Goal: Task Accomplishment & Management: Use online tool/utility

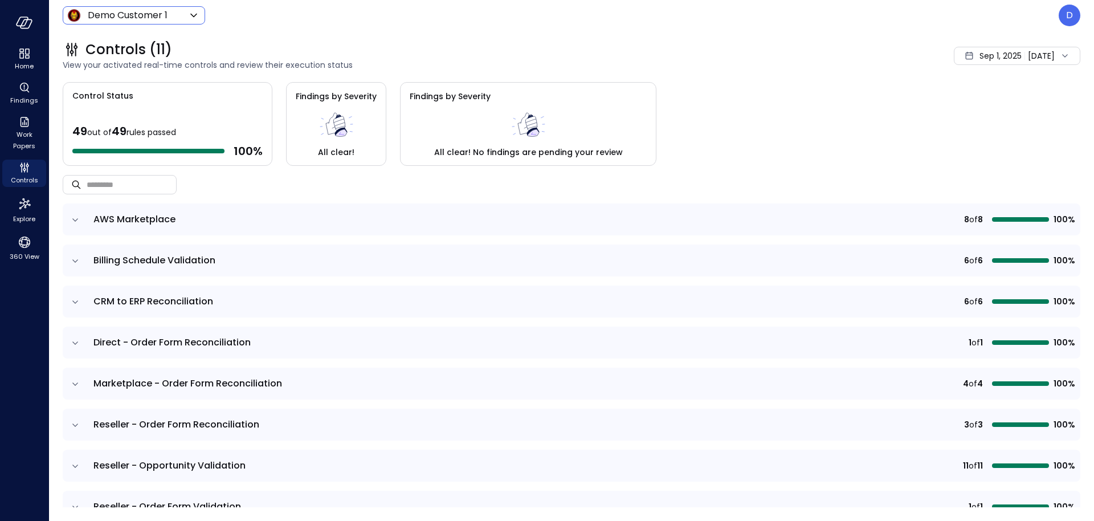
click at [186, 14] on body "Home Findings Work Papers Controls Explore 360 View Demo Customer 1 ***** ​ D C…" at bounding box center [547, 260] width 1094 height 521
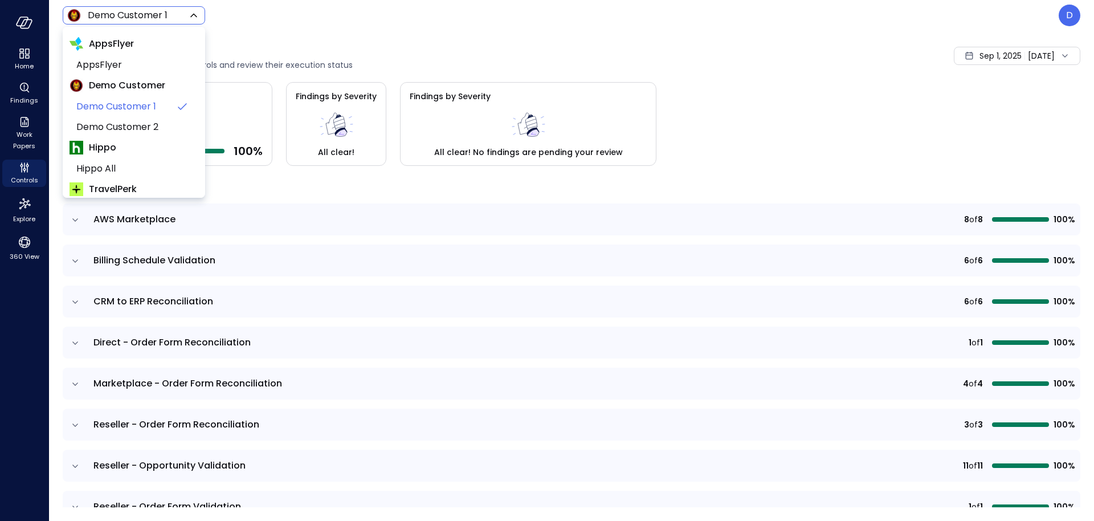
scroll to position [173, 0]
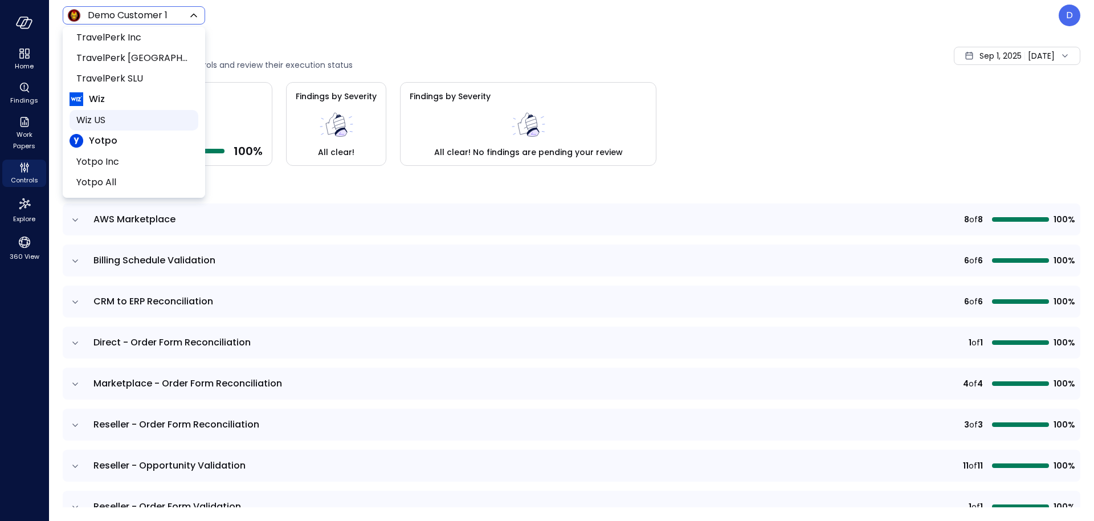
click at [108, 125] on span "Wiz US" at bounding box center [132, 120] width 113 height 14
type input "******"
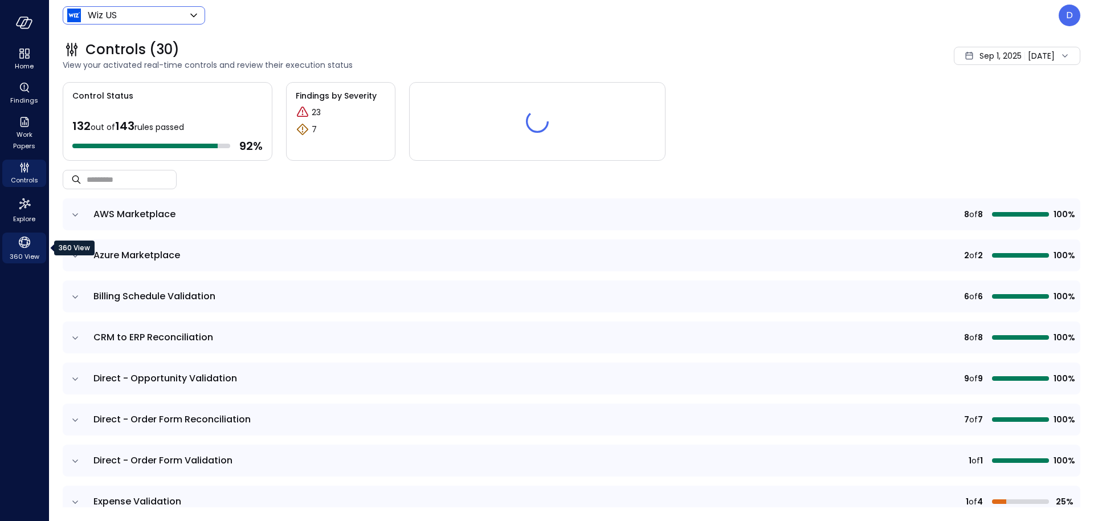
click at [24, 260] on span "360 View" at bounding box center [25, 256] width 30 height 11
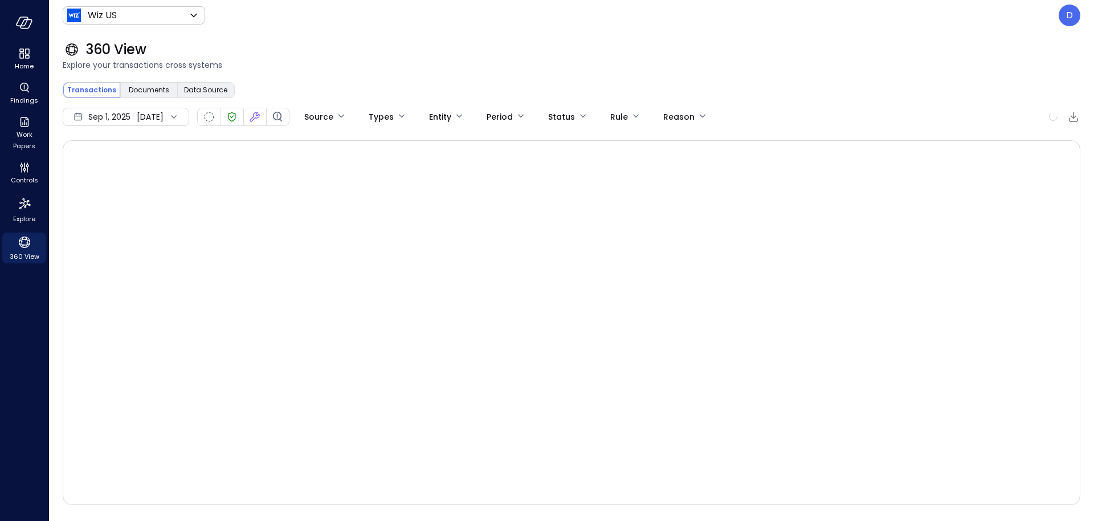
click at [722, 207] on div at bounding box center [571, 322] width 1017 height 365
click at [140, 113] on div "Sep 1, 2025 Sep 10, 2025" at bounding box center [126, 117] width 126 height 18
click at [130, 170] on li "August 2025" at bounding box center [124, 166] width 91 height 19
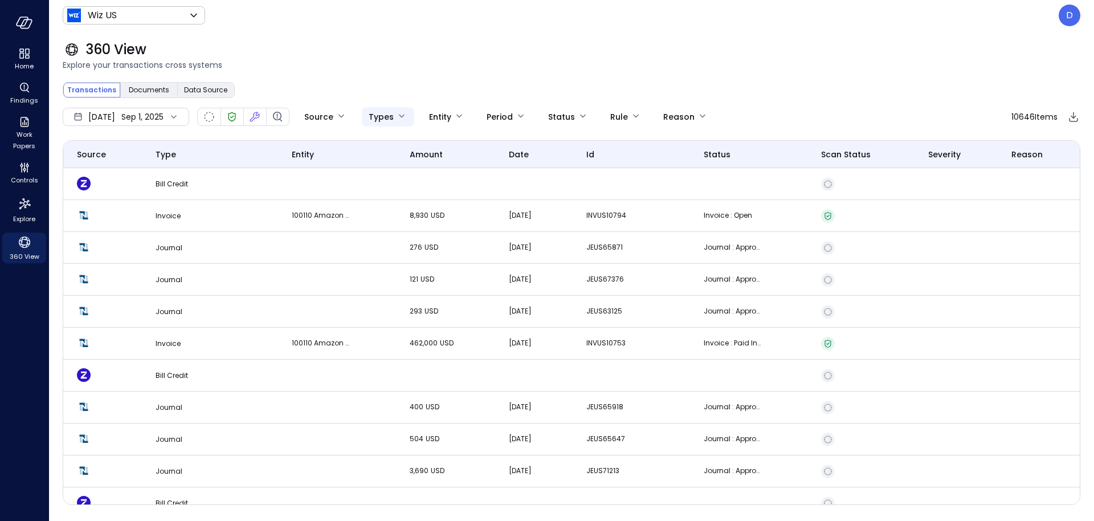
click at [412, 116] on body "Home Findings Work Papers Controls Explore 360 View Wiz US ****** ​ D 360 View …" at bounding box center [547, 260] width 1094 height 521
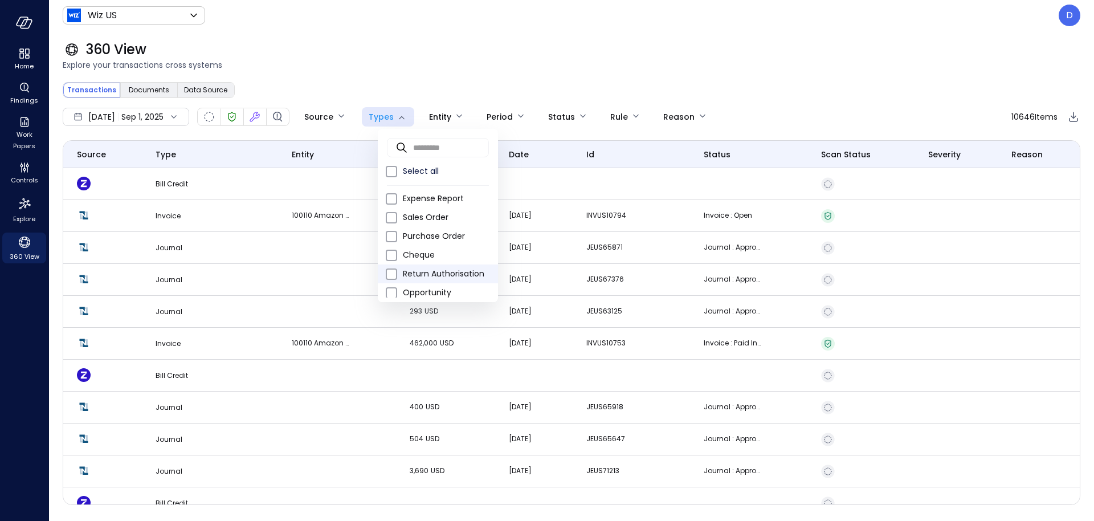
scroll to position [231, 0]
click at [441, 287] on span "Opportunity" at bounding box center [446, 288] width 86 height 12
type input "***"
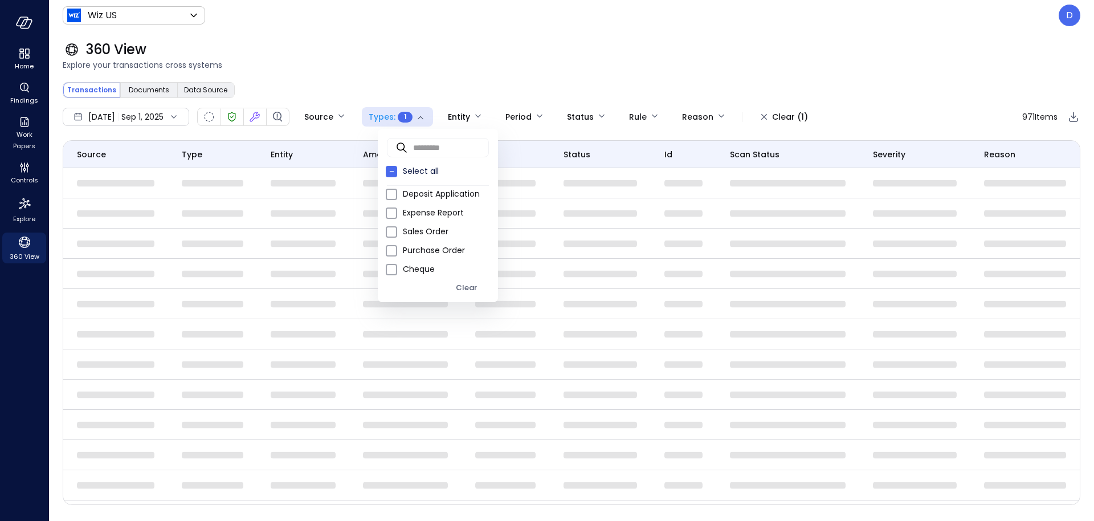
click at [453, 47] on div at bounding box center [547, 260] width 1094 height 521
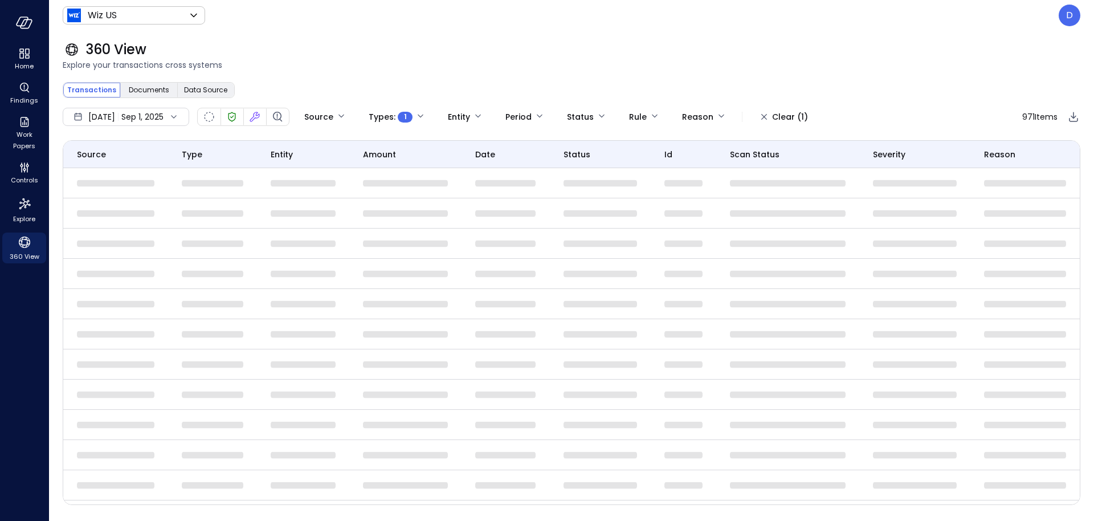
click at [402, 281] on td at bounding box center [405, 274] width 112 height 30
click at [394, 248] on td at bounding box center [405, 243] width 112 height 30
click at [428, 70] on span "Explore your transactions cross systems" at bounding box center [571, 65] width 1017 height 13
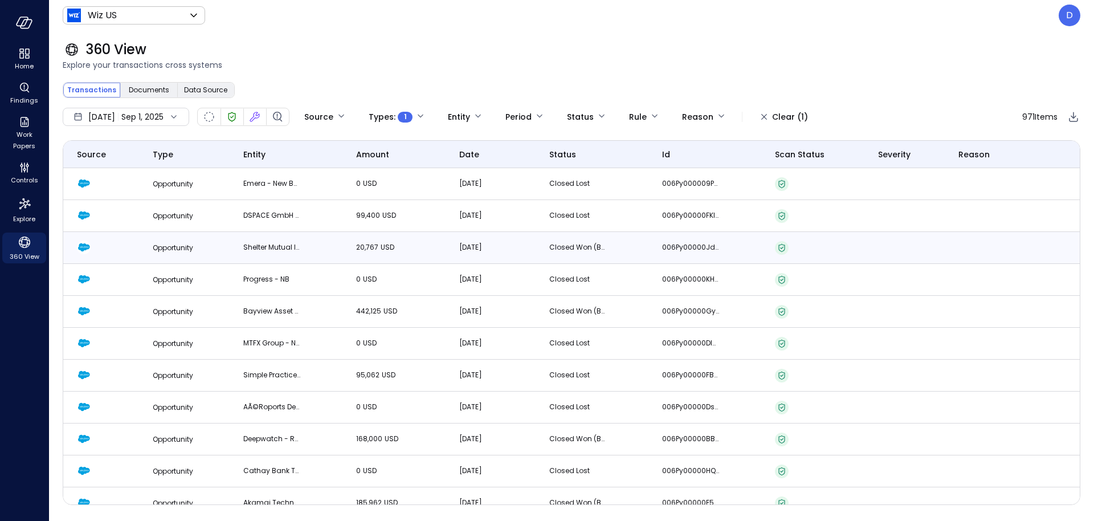
click at [231, 256] on td "Shelter Mutual Insurance Company - EXP - AD" at bounding box center [286, 248] width 113 height 32
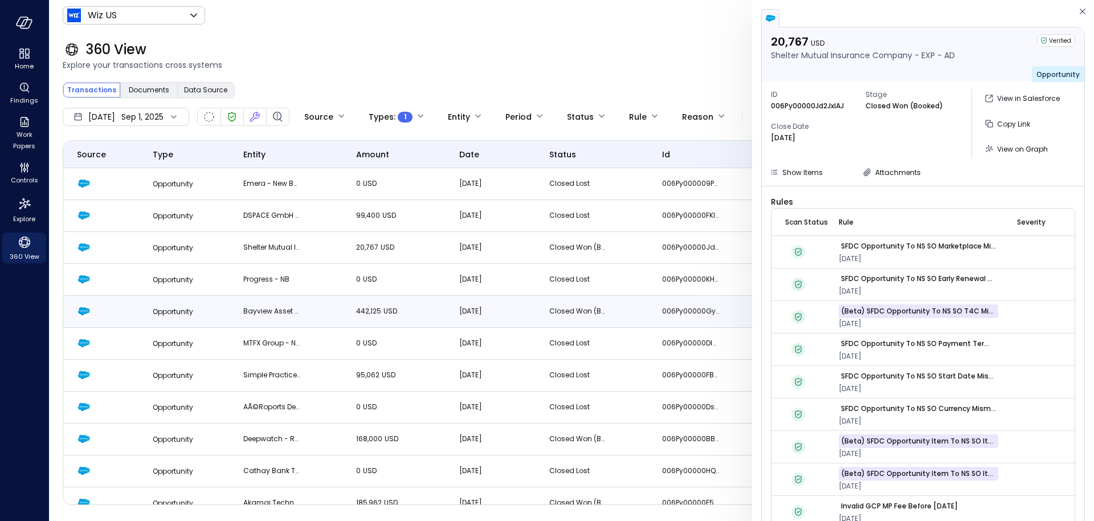
click at [291, 296] on td "Bayview Asset Management, LLC - NB - AD | ENS" at bounding box center [286, 312] width 113 height 32
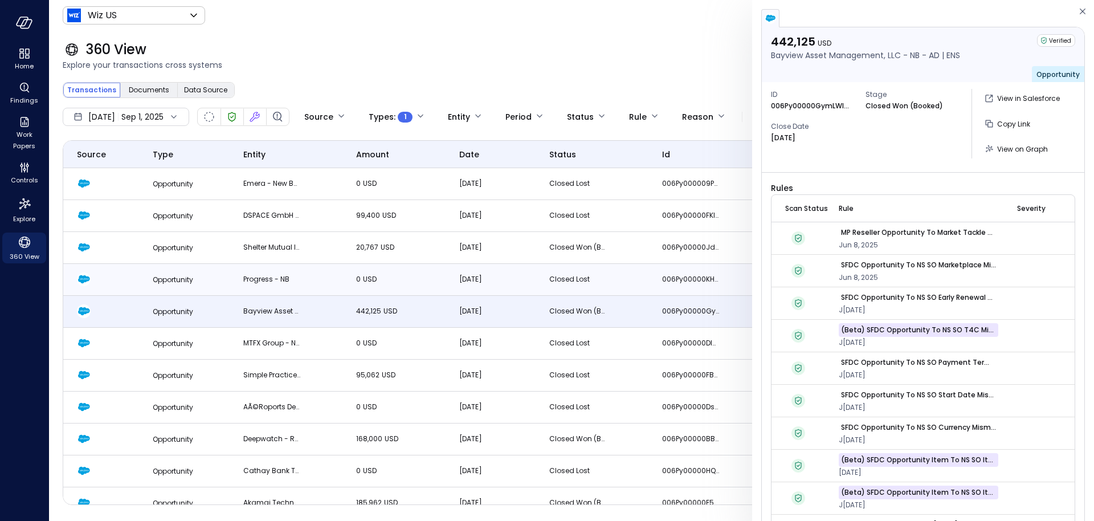
click at [307, 283] on td "Progress - NB" at bounding box center [286, 280] width 113 height 32
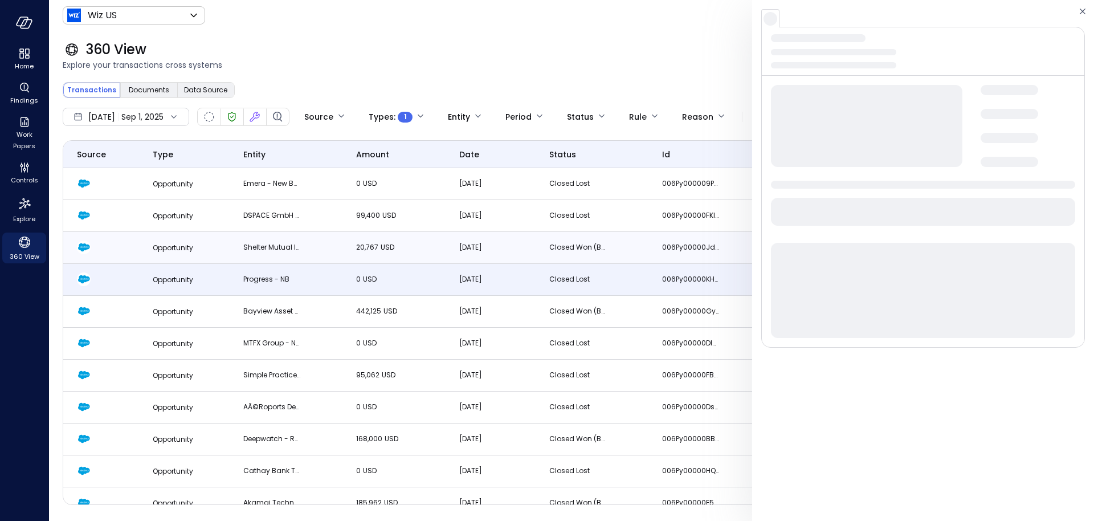
click at [309, 249] on td "Shelter Mutual Insurance Company - EXP - AD" at bounding box center [286, 248] width 113 height 32
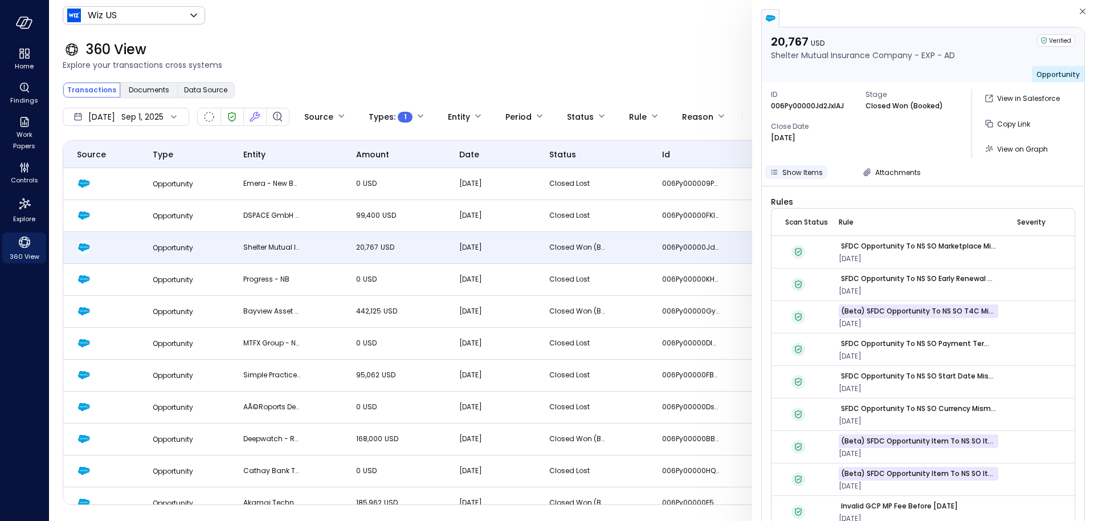
click at [802, 174] on span "Show Items" at bounding box center [802, 172] width 40 height 10
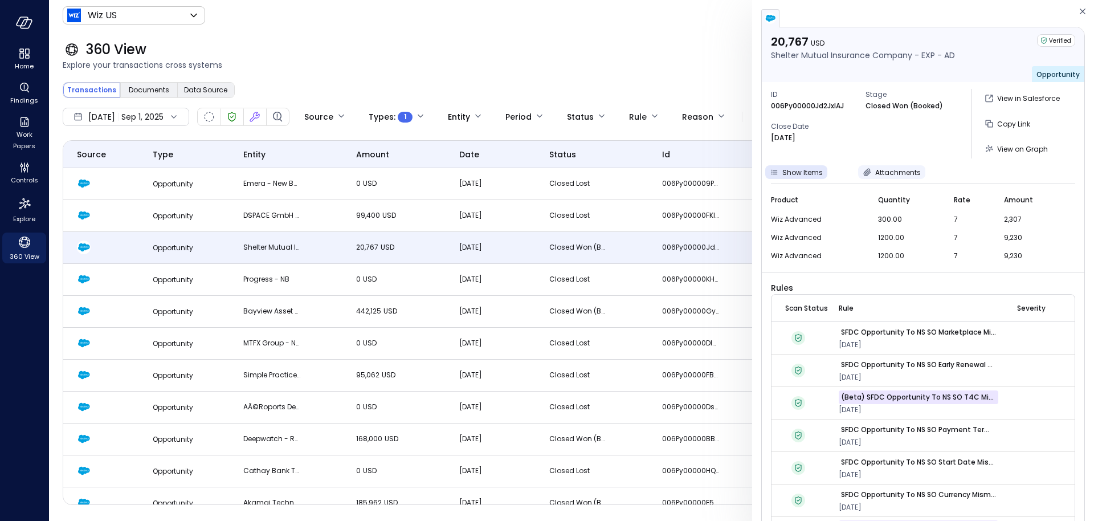
click at [898, 173] on span "Attachments" at bounding box center [898, 172] width 46 height 10
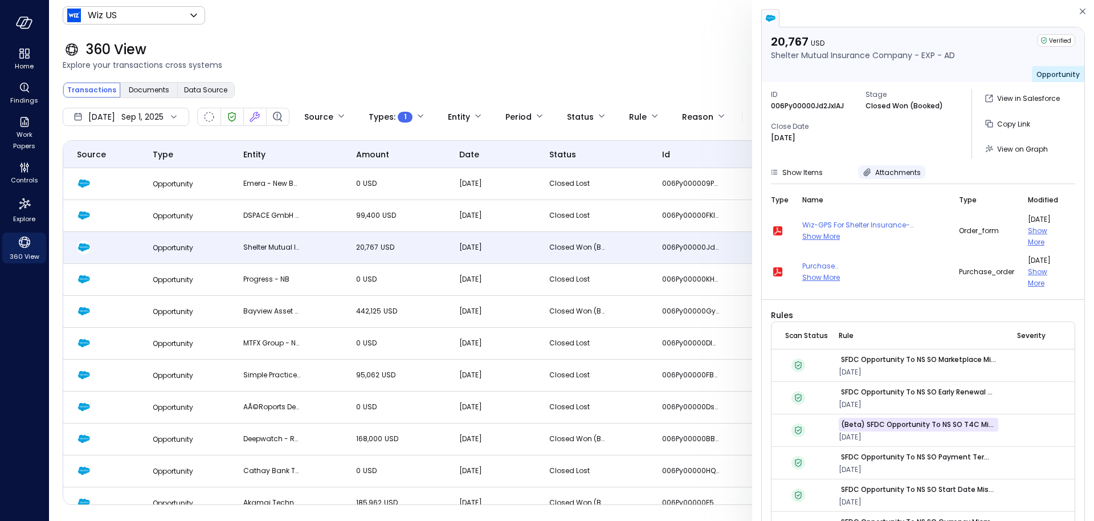
click at [891, 170] on span "Attachments" at bounding box center [898, 172] width 46 height 10
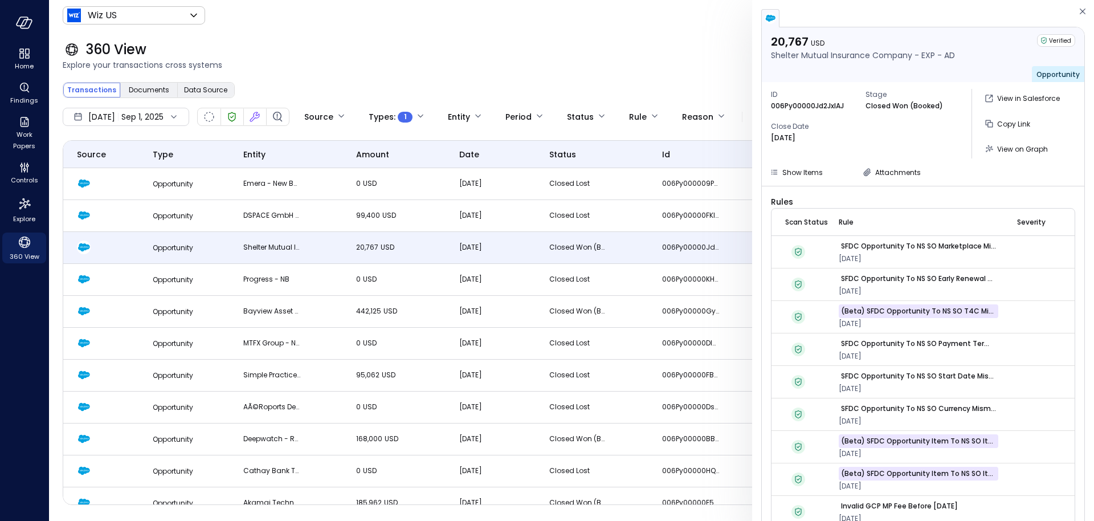
drag, startPoint x: 432, startPoint y: 24, endPoint x: 376, endPoint y: 35, distance: 56.3
click at [432, 24] on div "Wiz US ****** ​ D" at bounding box center [571, 16] width 1017 height 22
click at [139, 95] on div "Documents" at bounding box center [148, 90] width 57 height 15
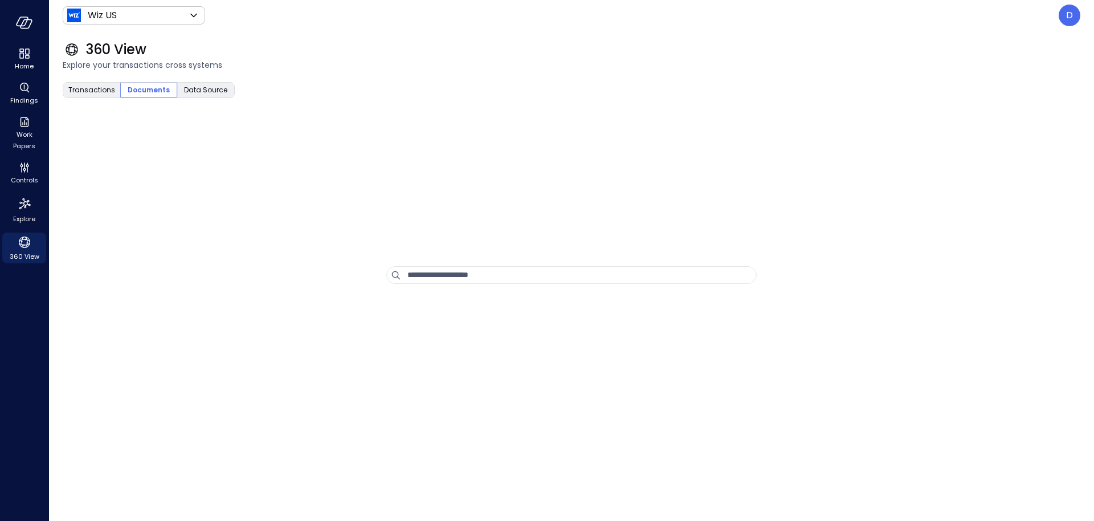
click at [142, 86] on span "Documents" at bounding box center [149, 89] width 42 height 11
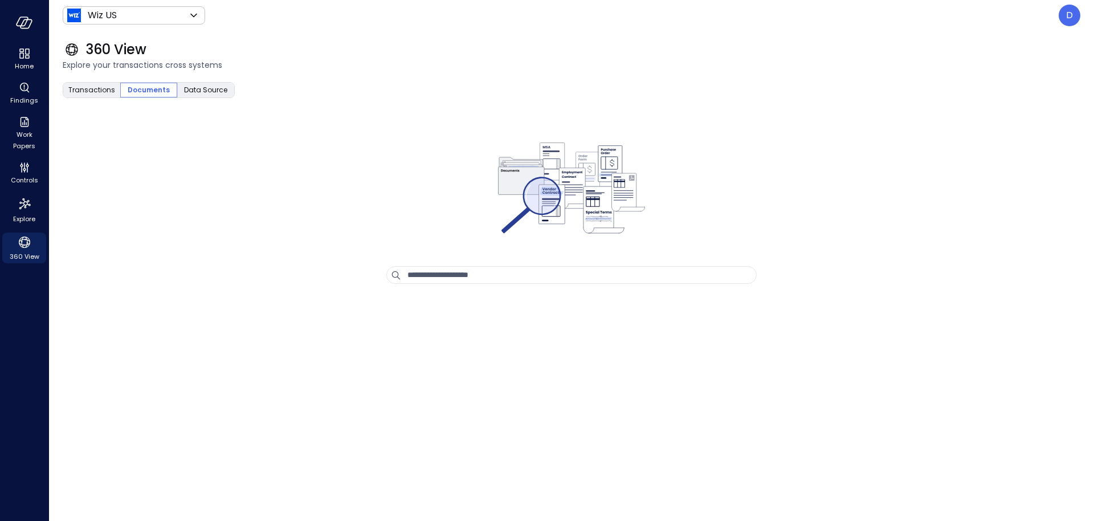
click at [453, 268] on input "text" at bounding box center [581, 275] width 349 height 17
type input "*"
type input "***"
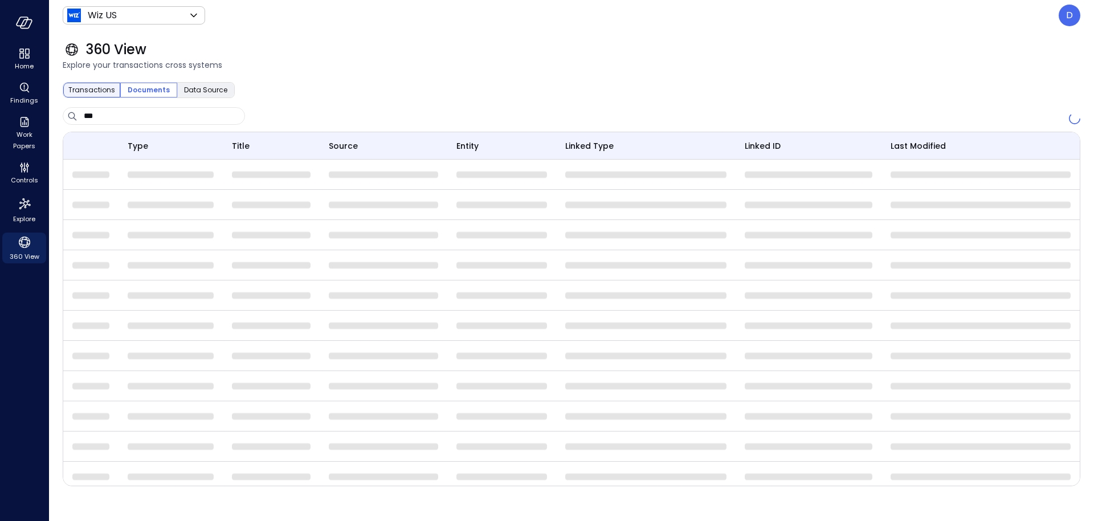
click at [82, 96] on div "Transactions" at bounding box center [91, 90] width 57 height 15
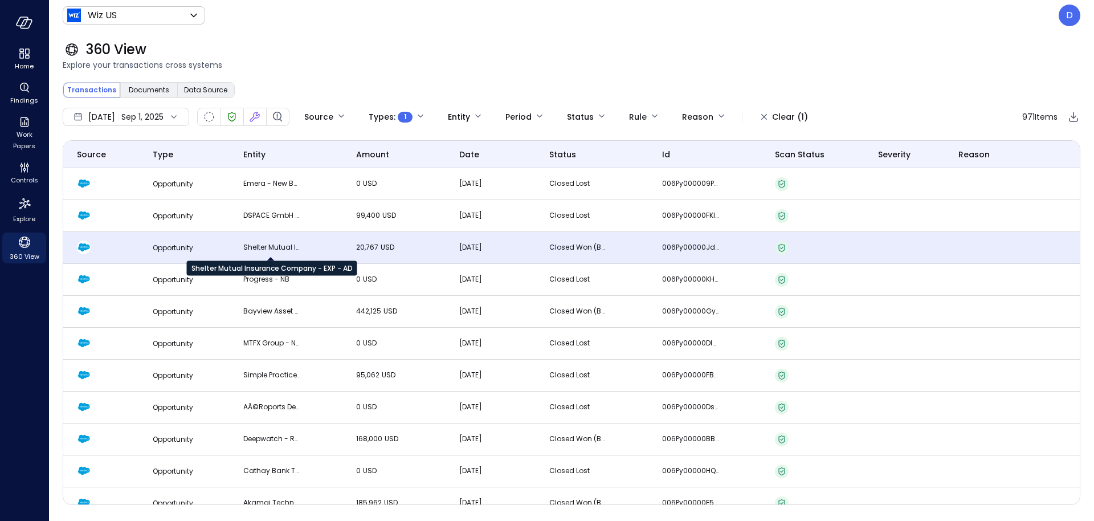
click at [367, 252] on p "20,767 USD" at bounding box center [384, 246] width 57 height 11
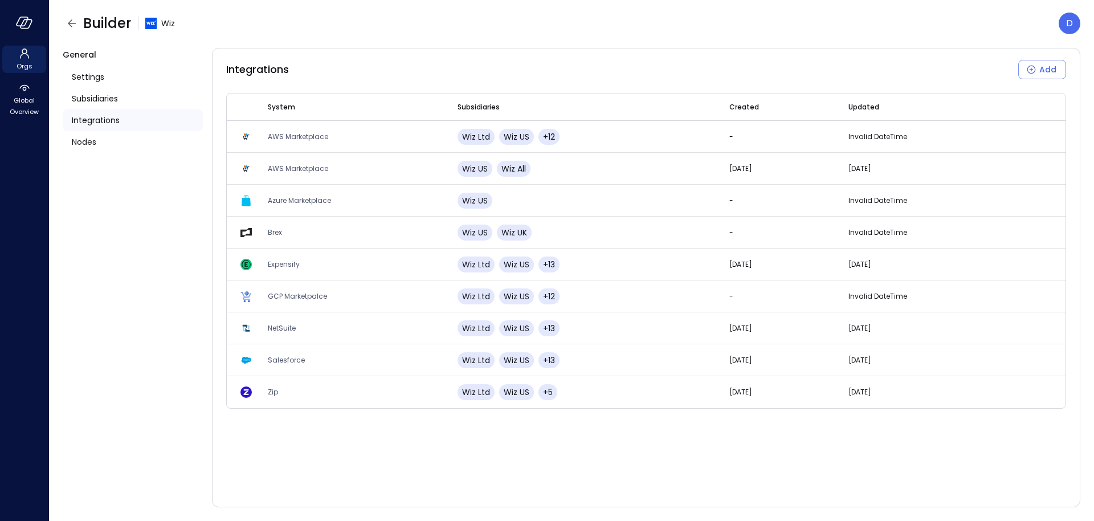
click at [787, 39] on header "Builder Wiz D" at bounding box center [571, 23] width 1045 height 47
drag, startPoint x: 849, startPoint y: 38, endPoint x: 1073, endPoint y: 24, distance: 224.8
click at [1073, 24] on div "D" at bounding box center [1069, 24] width 22 height 22
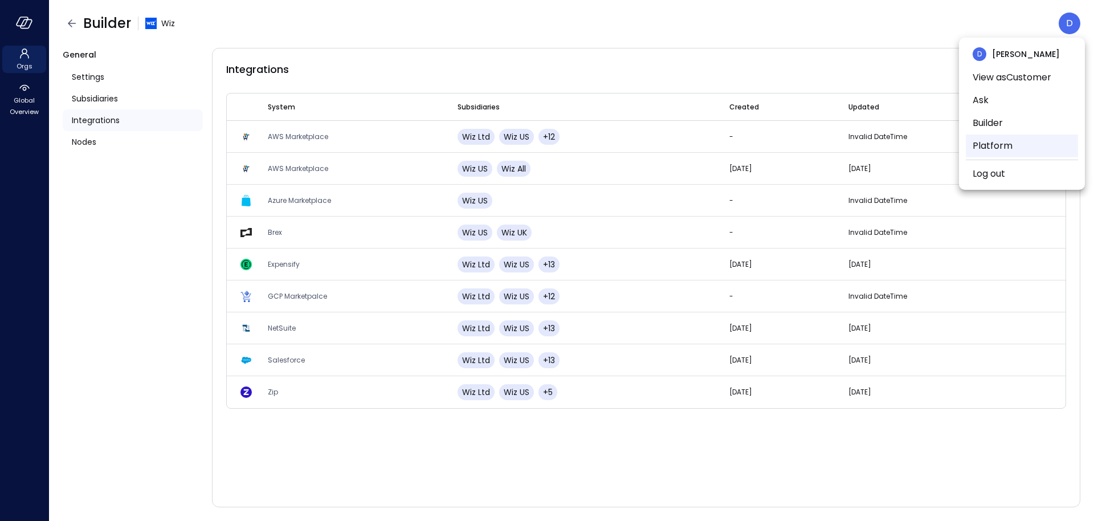
click at [1010, 151] on li "Platform" at bounding box center [1021, 145] width 112 height 23
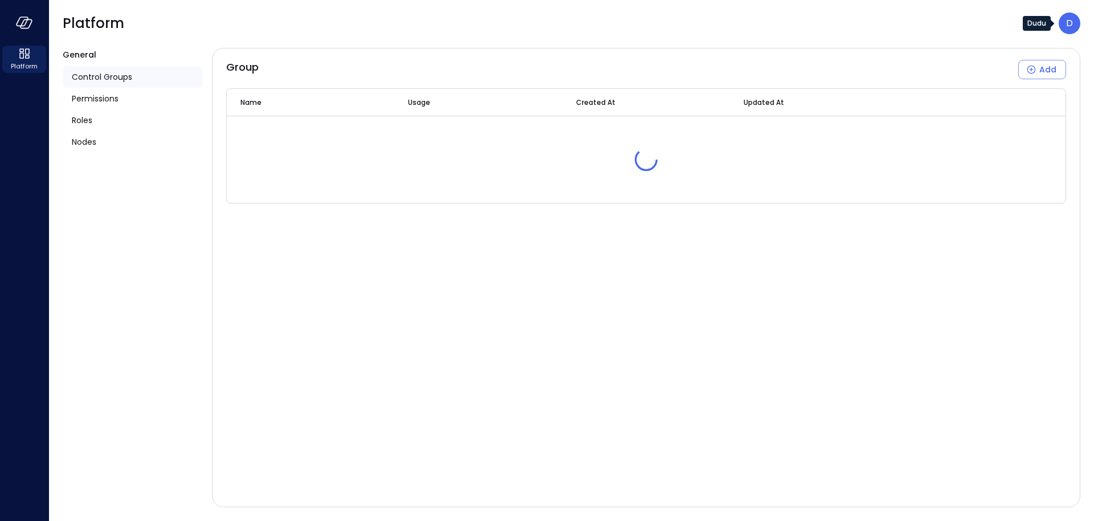
click at [1059, 24] on div "D" at bounding box center [1069, 24] width 22 height 22
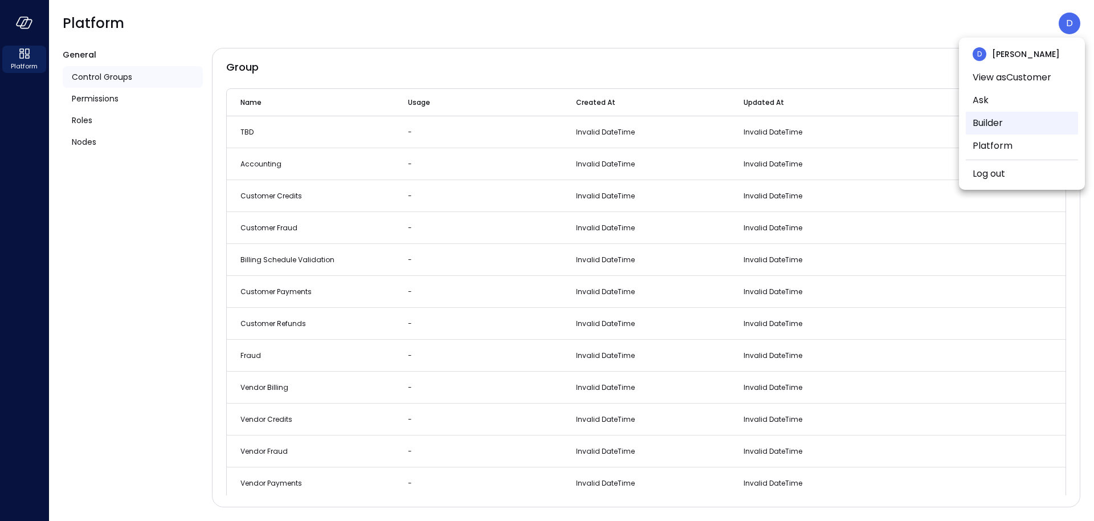
click at [1022, 116] on li "Builder" at bounding box center [1021, 123] width 112 height 23
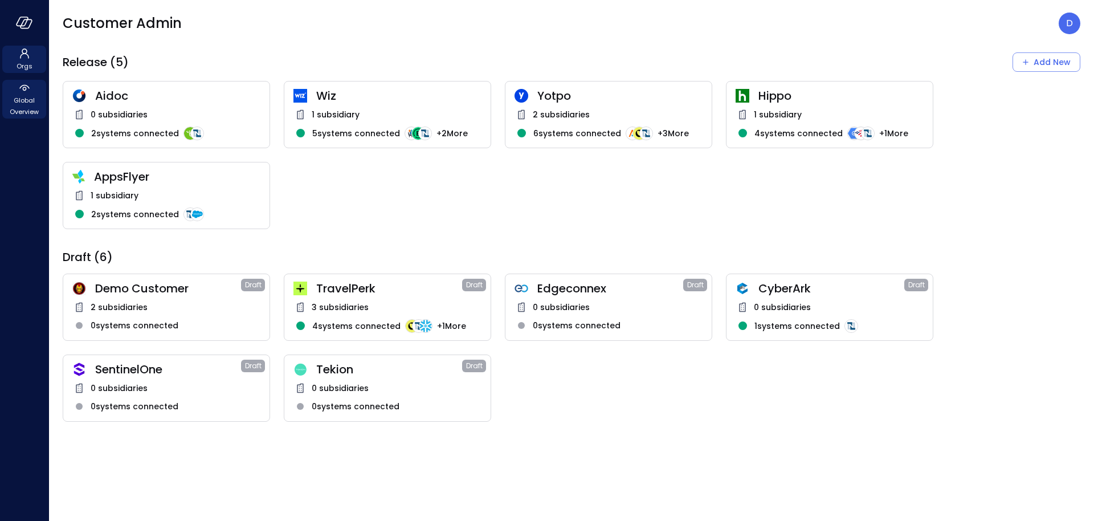
click at [21, 93] on icon at bounding box center [25, 88] width 14 height 14
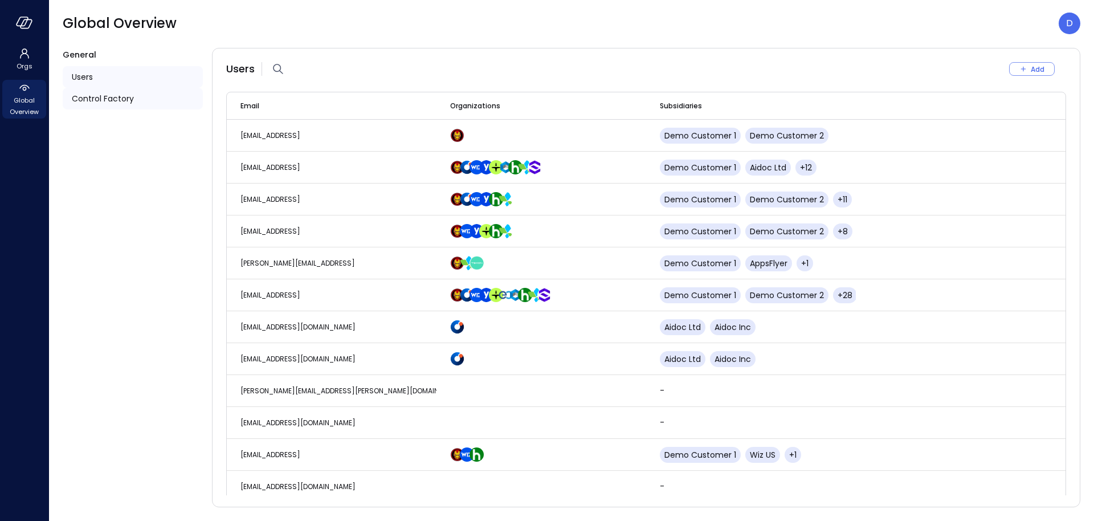
click at [95, 95] on span "Control Factory" at bounding box center [103, 98] width 62 height 13
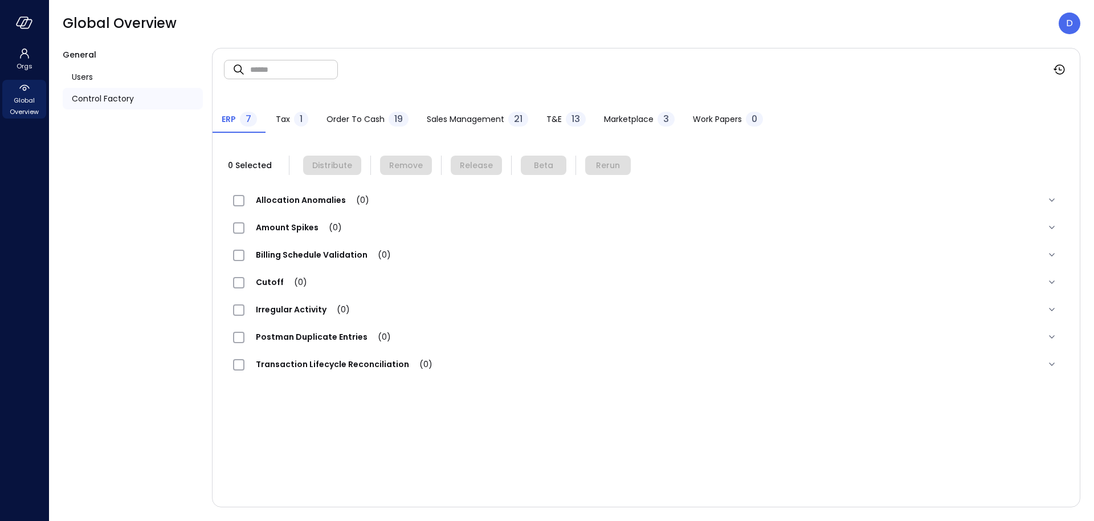
click at [760, 114] on div "Work Papers 0" at bounding box center [728, 120] width 70 height 17
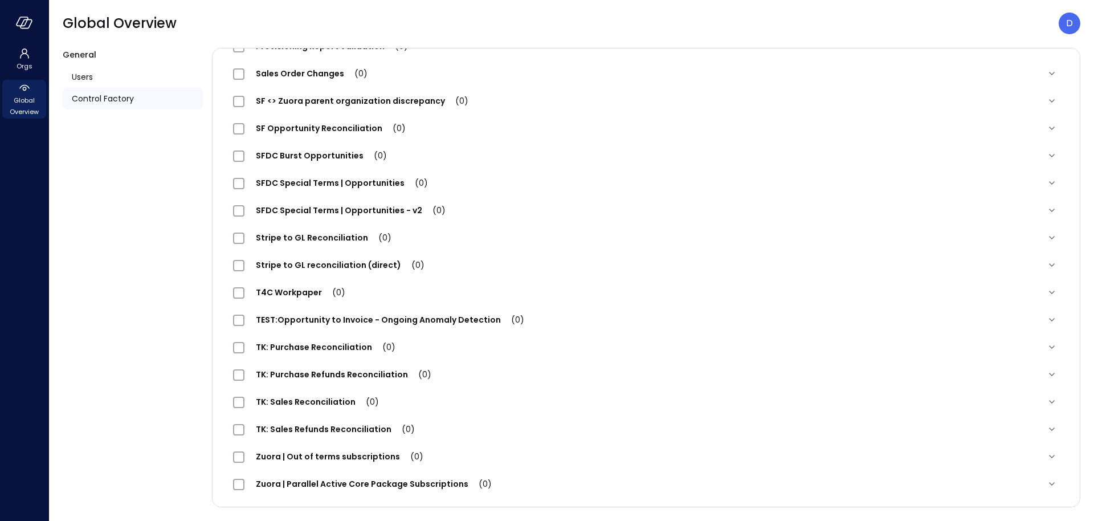
scroll to position [1382, 0]
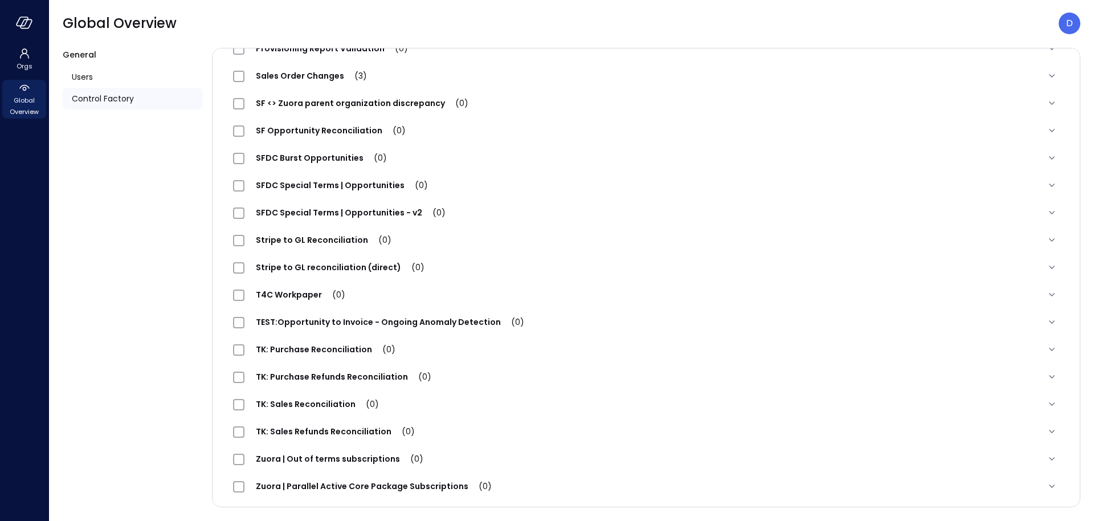
click at [344, 181] on span "SFDC Special Terms | Opportunities (0)" at bounding box center [341, 184] width 195 height 11
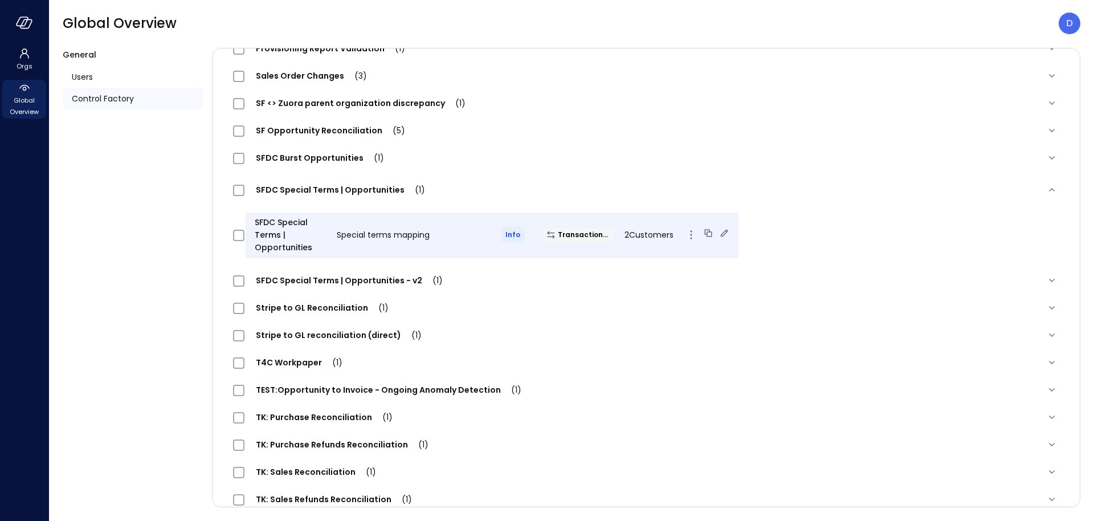
click at [720, 230] on icon at bounding box center [723, 232] width 7 height 7
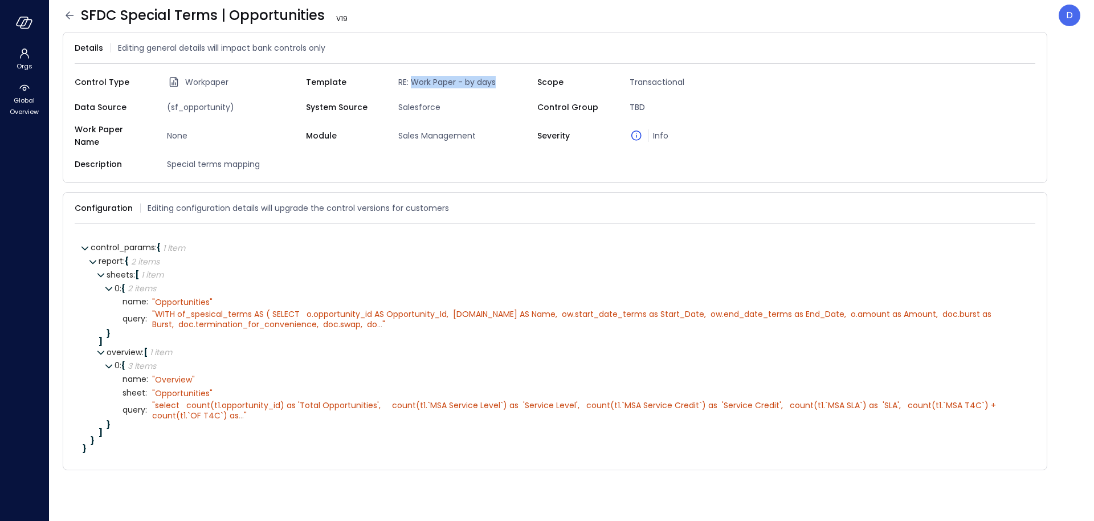
drag, startPoint x: 412, startPoint y: 82, endPoint x: 502, endPoint y: 80, distance: 90.6
click at [502, 80] on span "RE: Work Paper - by days" at bounding box center [466, 82] width 144 height 13
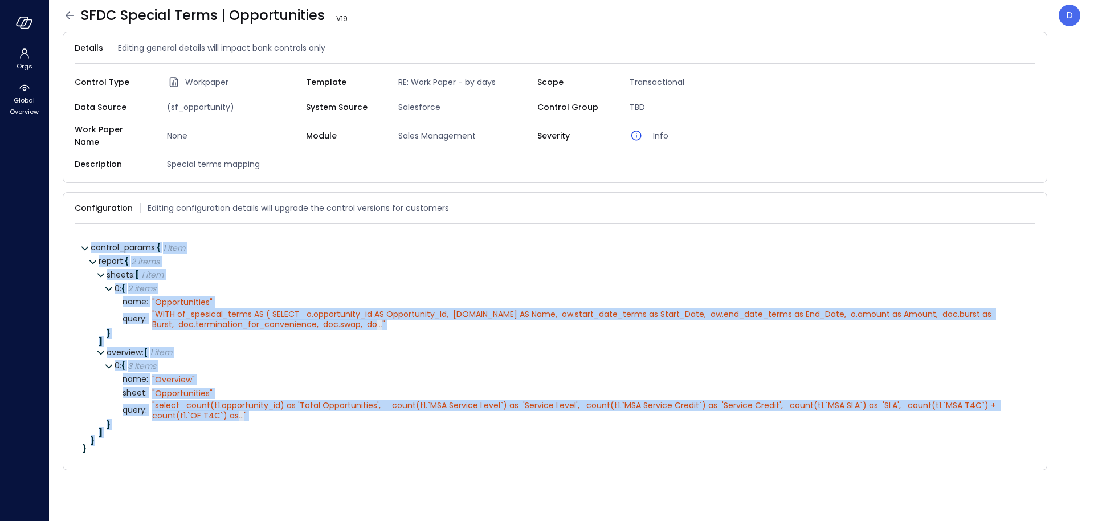
drag, startPoint x: 90, startPoint y: 241, endPoint x: 206, endPoint y: 430, distance: 221.9
click at [206, 430] on div "control_params : { 1 item } report : { 2 items } sheets : [ 1 item ] 0 : { 2 it…" at bounding box center [559, 346] width 936 height 211
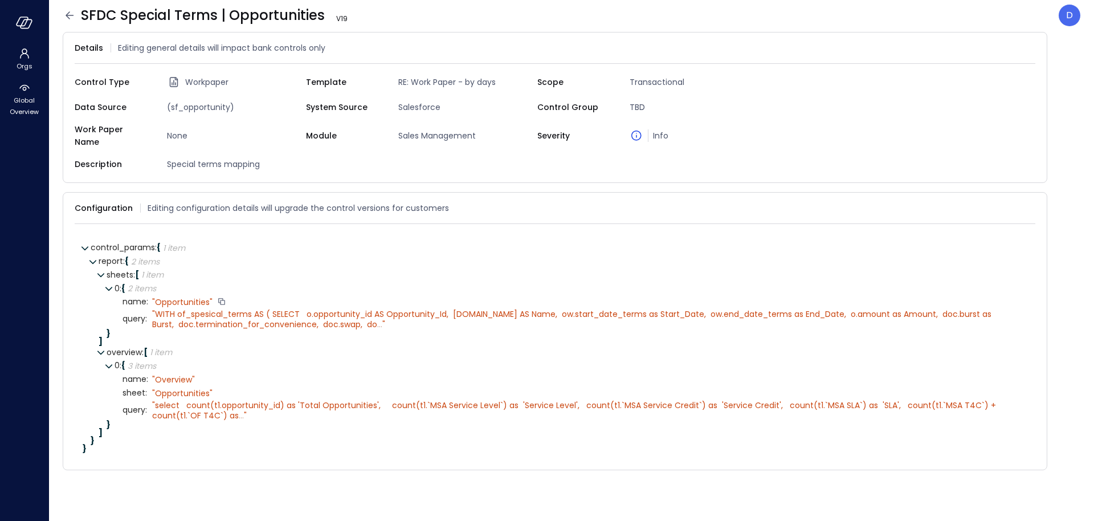
click at [166, 299] on div "" Opportunities"" at bounding box center [182, 302] width 60 height 10
drag, startPoint x: 153, startPoint y: 296, endPoint x: 203, endPoint y: 294, distance: 50.1
click at [203, 297] on div "" Opportunities"" at bounding box center [182, 302] width 60 height 10
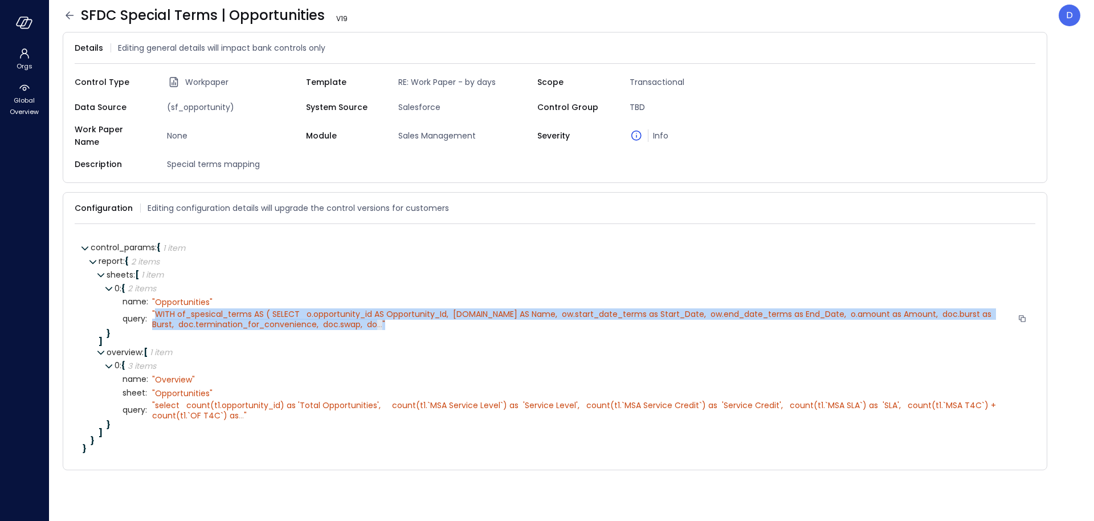
drag, startPoint x: 156, startPoint y: 309, endPoint x: 359, endPoint y: 315, distance: 202.9
click at [359, 316] on div "" WITH of_spesical_terms AS ( SELECT o.opportunity_id AS Opportunity_Id, o.name…" at bounding box center [582, 319] width 861 height 21
click at [377, 318] on span "..." at bounding box center [379, 323] width 5 height 11
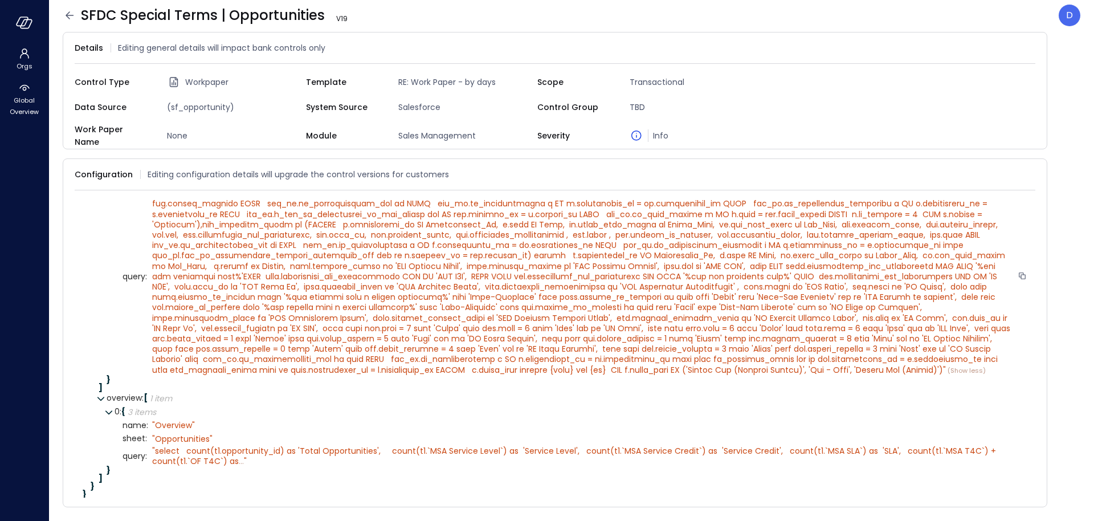
scroll to position [100, 0]
drag, startPoint x: 744, startPoint y: 362, endPoint x: 810, endPoint y: 359, distance: 66.1
click at [810, 359] on span """ at bounding box center [582, 273] width 860 height 198
click at [740, 362] on span """ at bounding box center [582, 273] width 860 height 198
drag, startPoint x: 744, startPoint y: 363, endPoint x: 777, endPoint y: 363, distance: 32.5
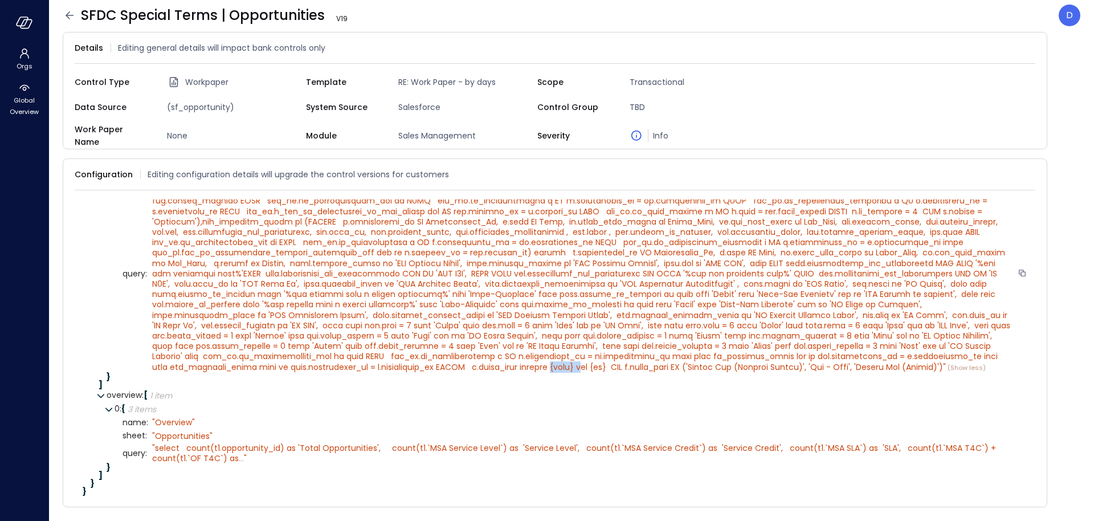
click at [777, 363] on span """ at bounding box center [582, 273] width 860 height 198
click at [776, 363] on span """ at bounding box center [582, 273] width 860 height 198
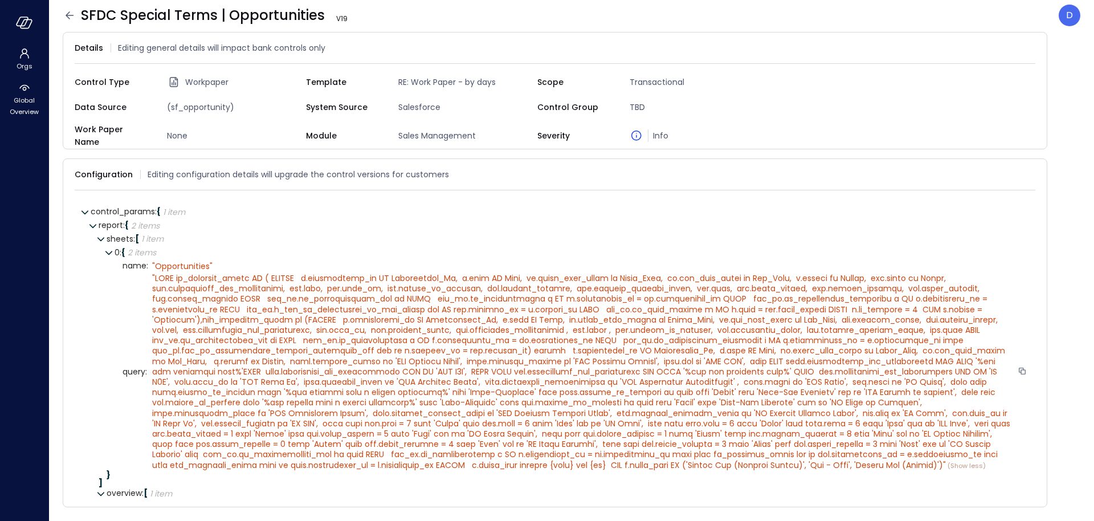
scroll to position [0, 0]
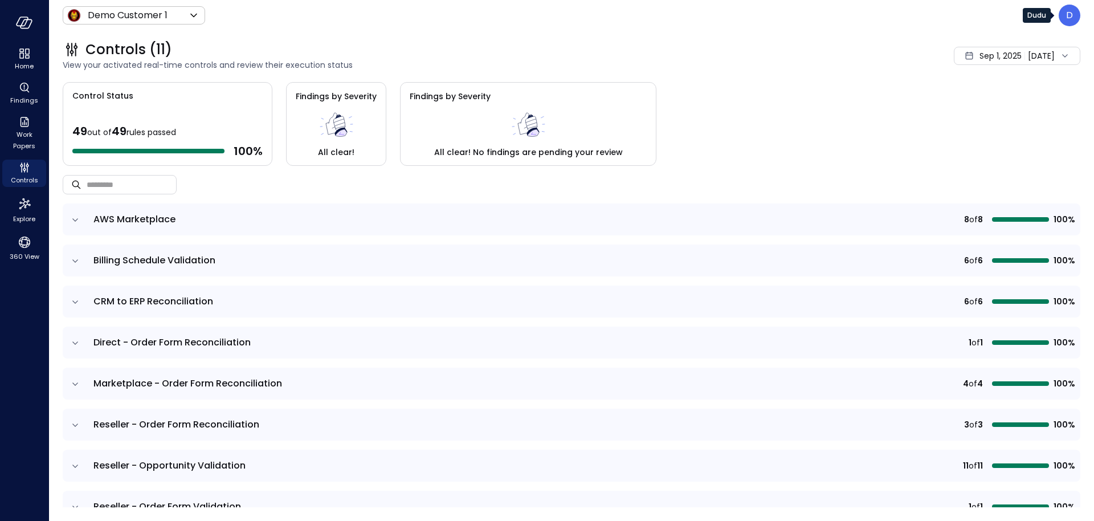
click at [1072, 18] on p "D" at bounding box center [1069, 16] width 7 height 14
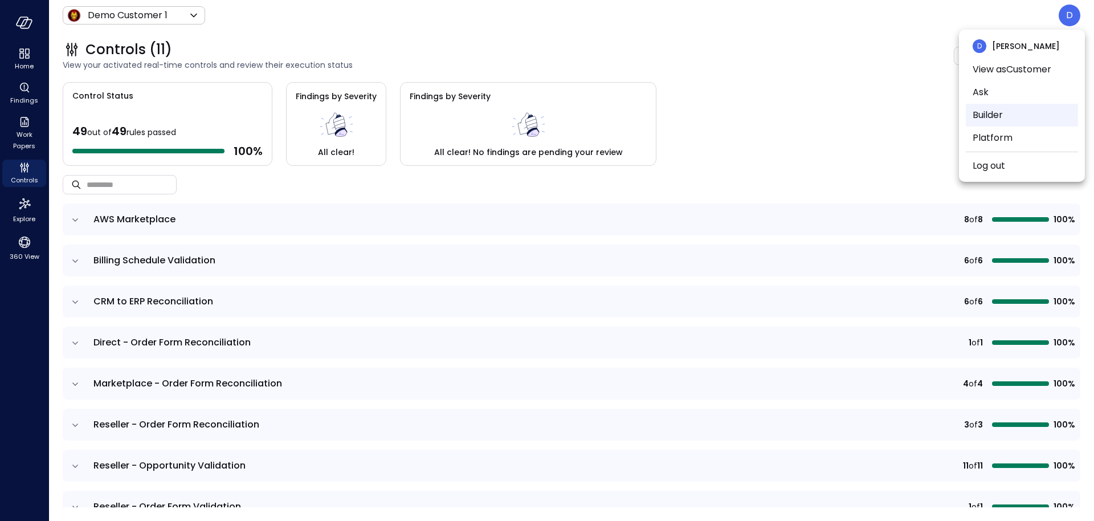
click at [998, 119] on li "Builder" at bounding box center [1021, 115] width 112 height 23
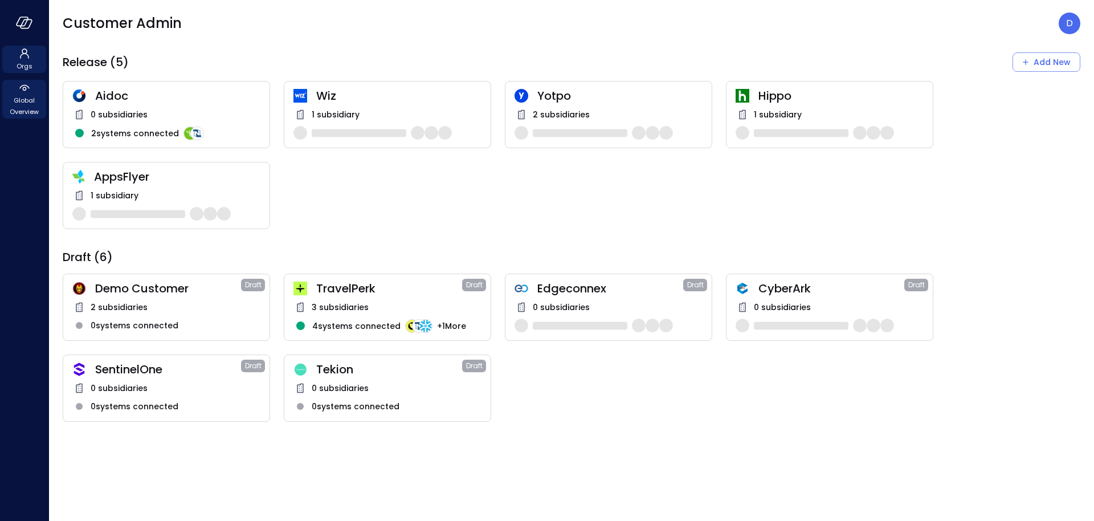
click at [28, 107] on span "Global Overview" at bounding box center [24, 106] width 35 height 23
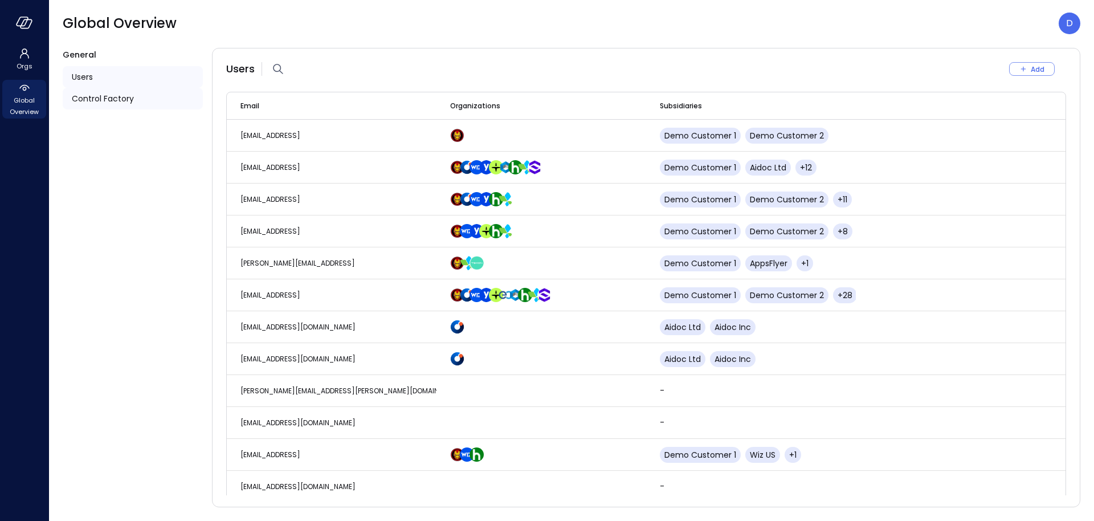
click at [104, 99] on span "Control Factory" at bounding box center [103, 98] width 62 height 13
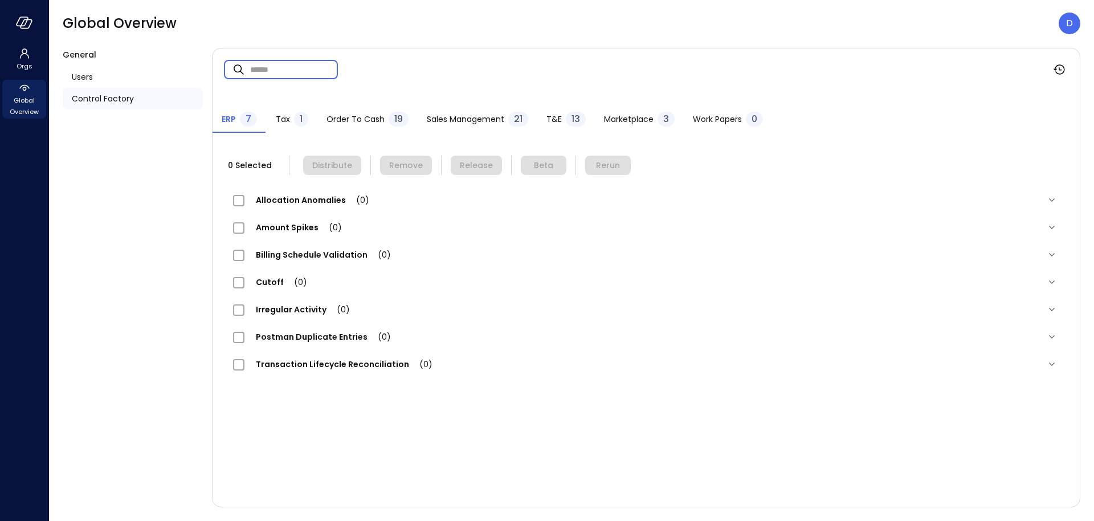
click at [269, 70] on input "text" at bounding box center [294, 69] width 88 height 30
click at [719, 112] on div "Work Papers 62" at bounding box center [731, 120] width 76 height 17
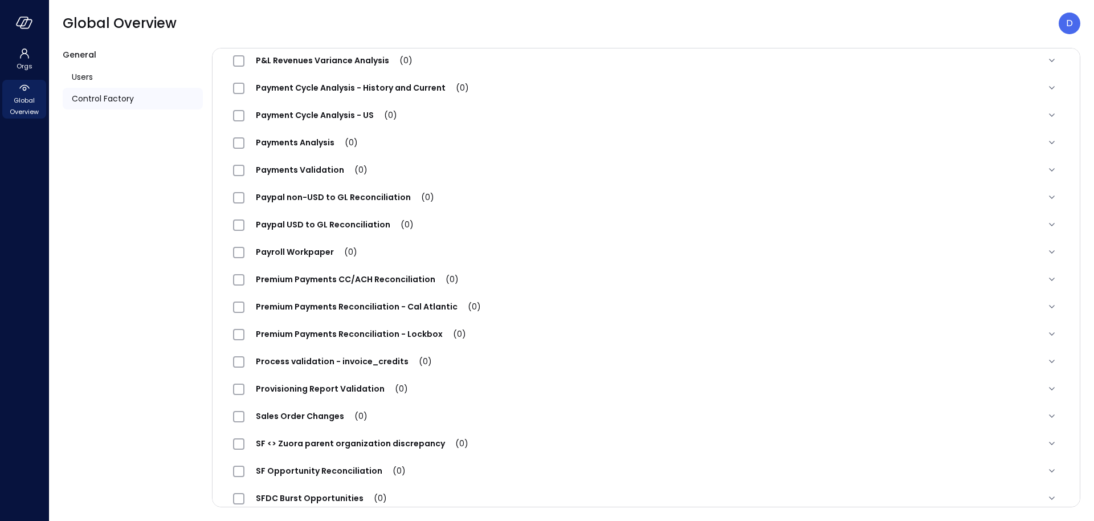
scroll to position [1192, 0]
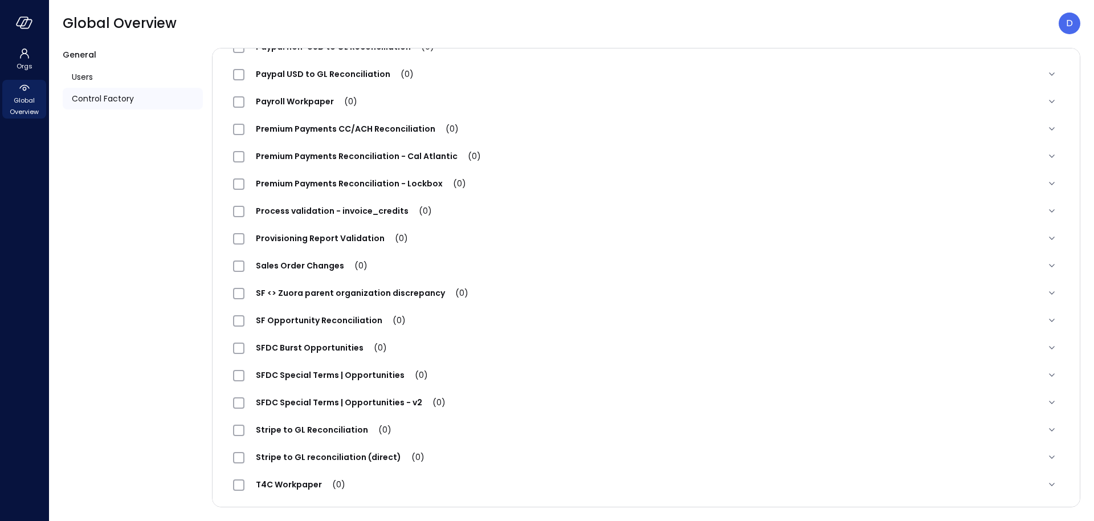
click at [313, 377] on span "SFDC Special Terms | Opportunities (0)" at bounding box center [341, 374] width 195 height 11
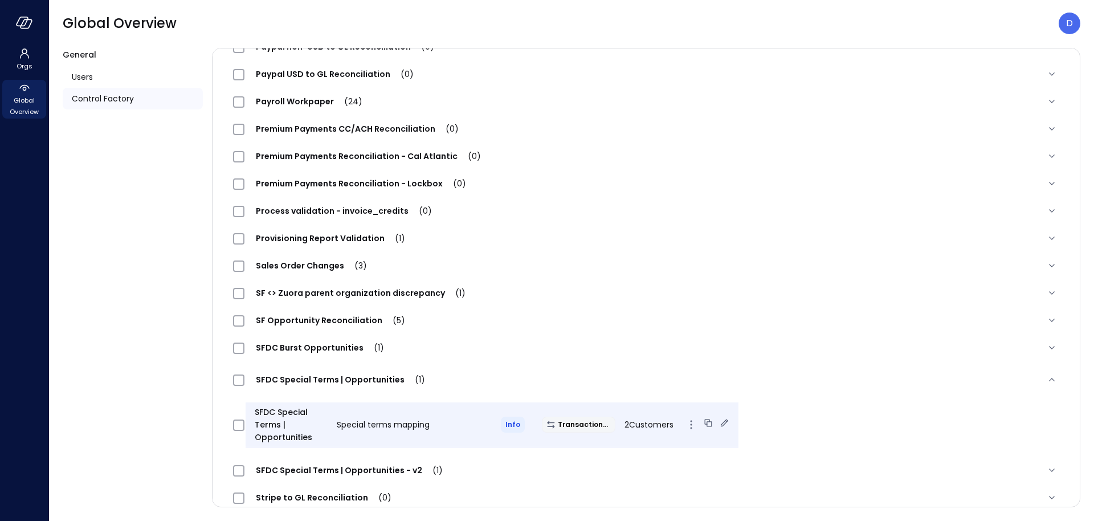
click at [718, 423] on icon at bounding box center [723, 422] width 11 height 11
